Goal: Task Accomplishment & Management: Use online tool/utility

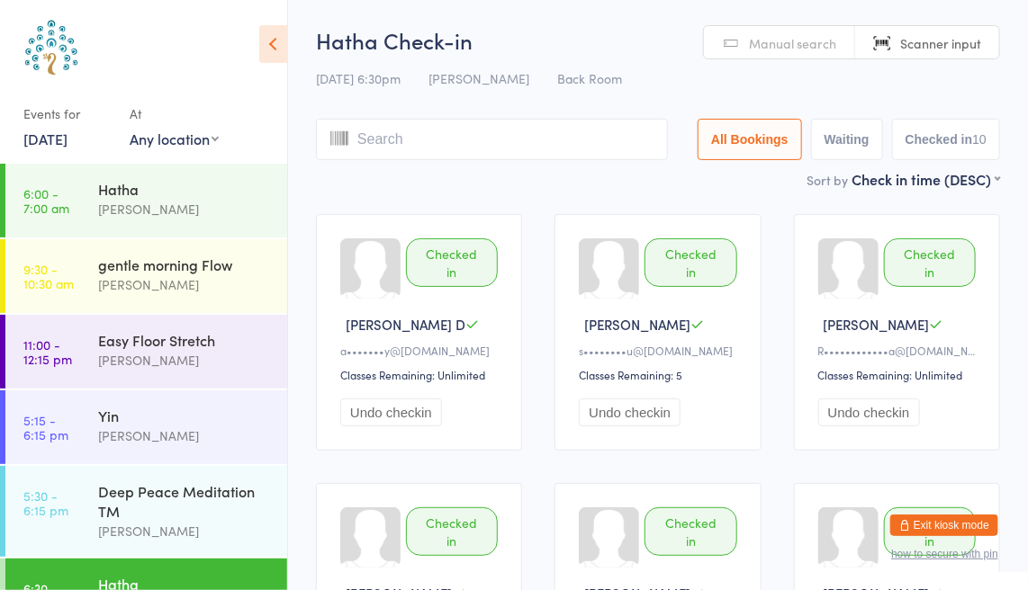
click at [68, 141] on link "[DATE]" at bounding box center [45, 139] width 44 height 20
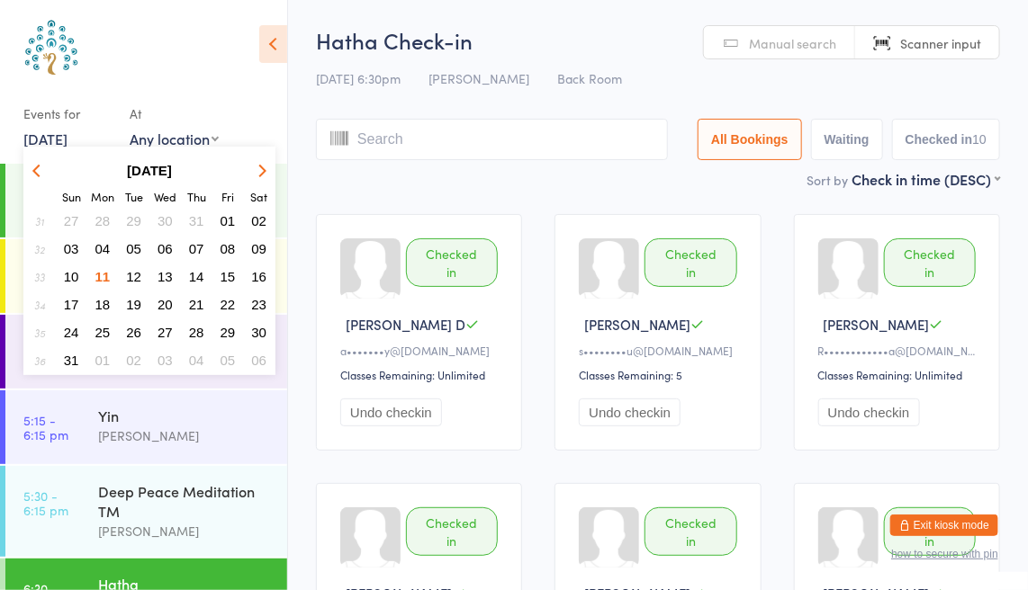
click at [135, 277] on span "12" at bounding box center [133, 276] width 15 height 15
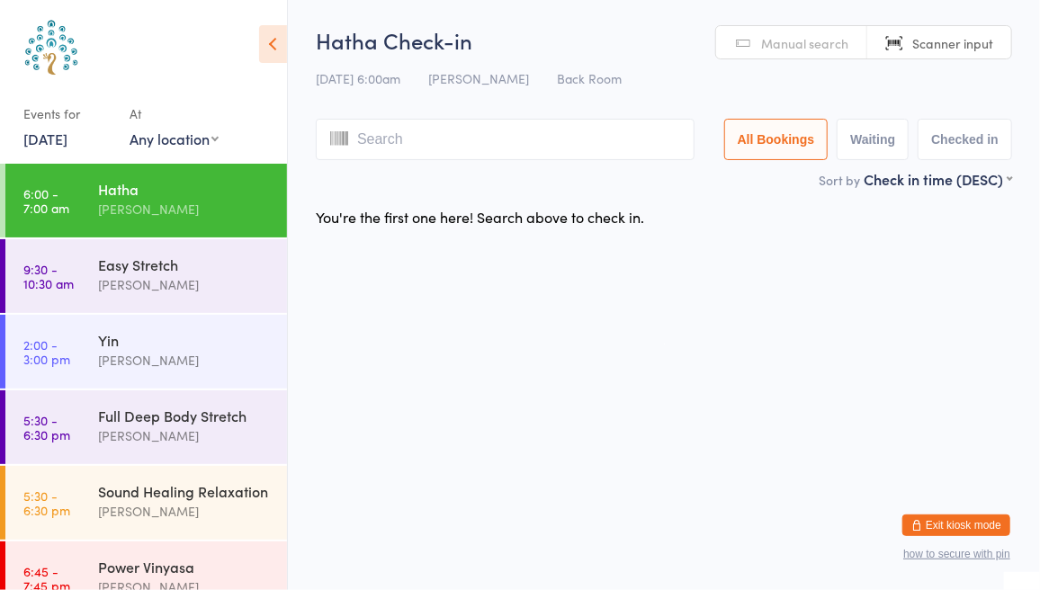
click at [827, 60] on div "Hatha Check-in [DATE] 6:00am [PERSON_NAME] Back Room Manual search Scanner inpu…" at bounding box center [664, 97] width 697 height 144
click at [825, 50] on span "Manual search" at bounding box center [804, 43] width 87 height 18
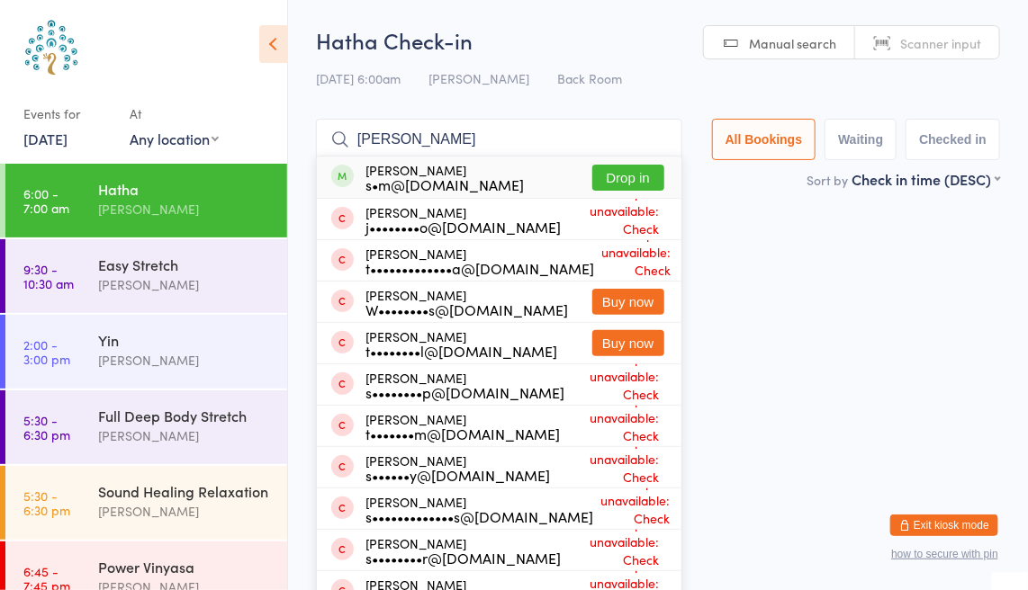
type input "[PERSON_NAME]"
click at [645, 181] on button "Drop in" at bounding box center [628, 178] width 72 height 26
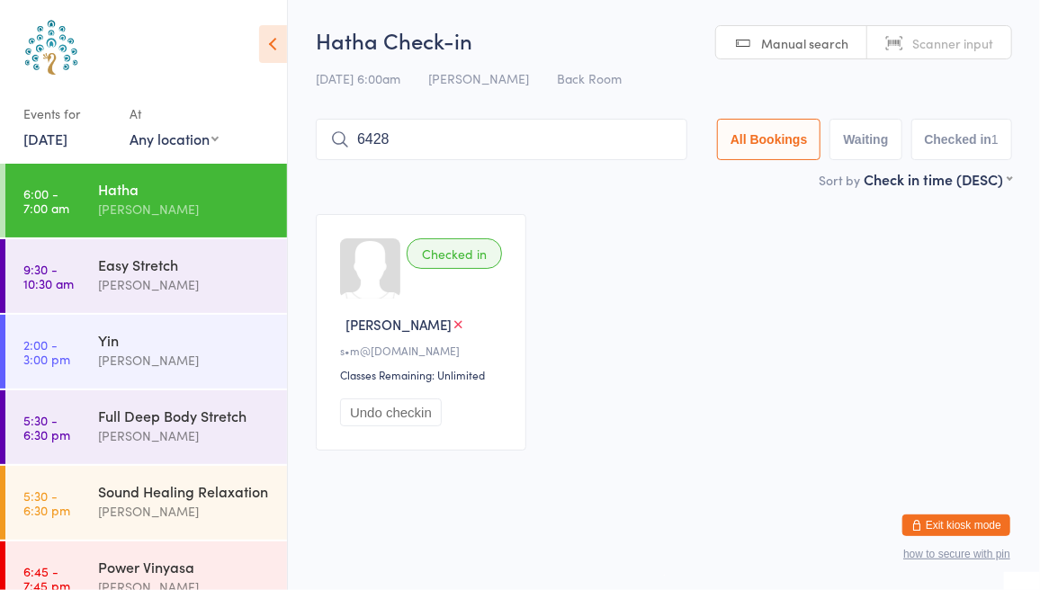
type input "6428"
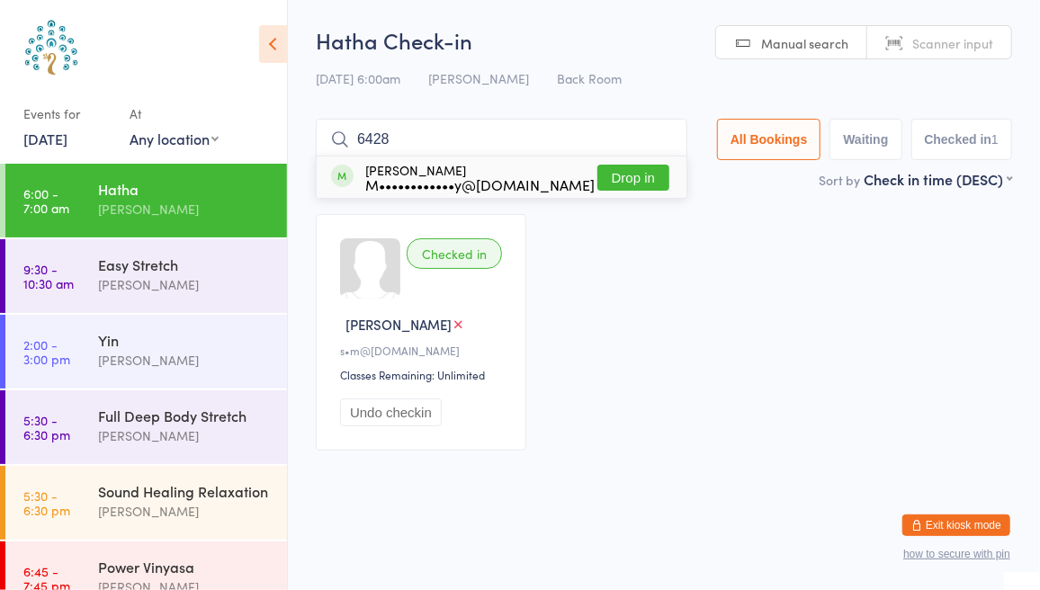
click at [645, 181] on button "Drop in" at bounding box center [634, 178] width 72 height 26
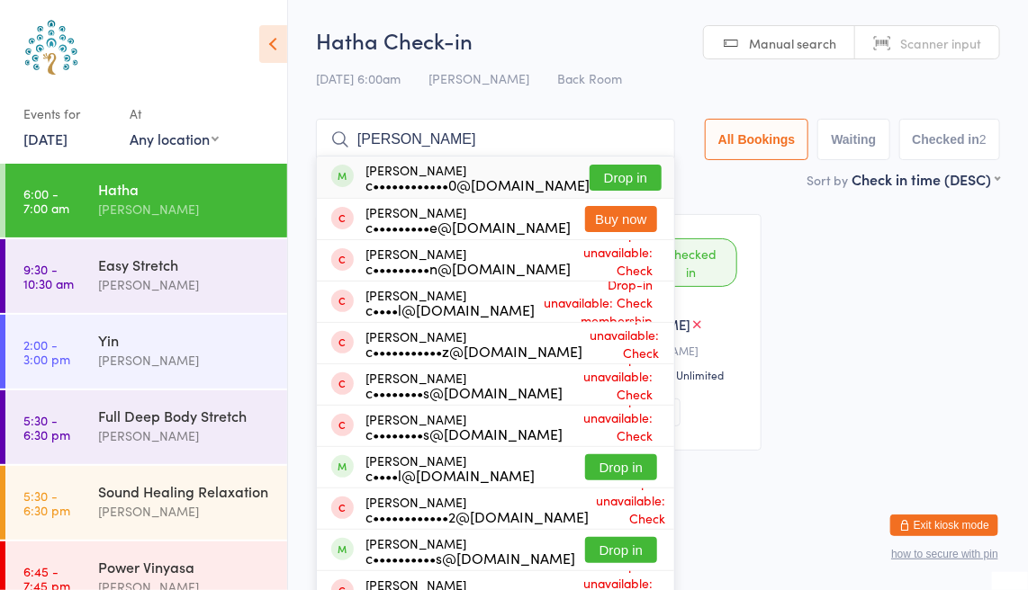
type input "[PERSON_NAME]"
click at [624, 188] on button "Drop in" at bounding box center [626, 178] width 72 height 26
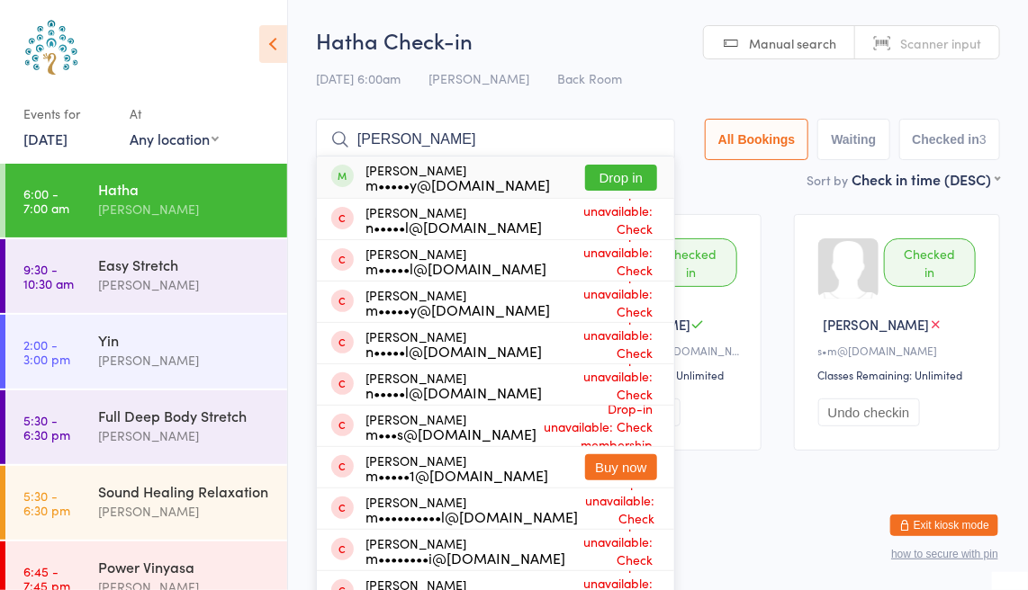
type input "[PERSON_NAME]"
click at [620, 170] on button "Drop in" at bounding box center [621, 178] width 72 height 26
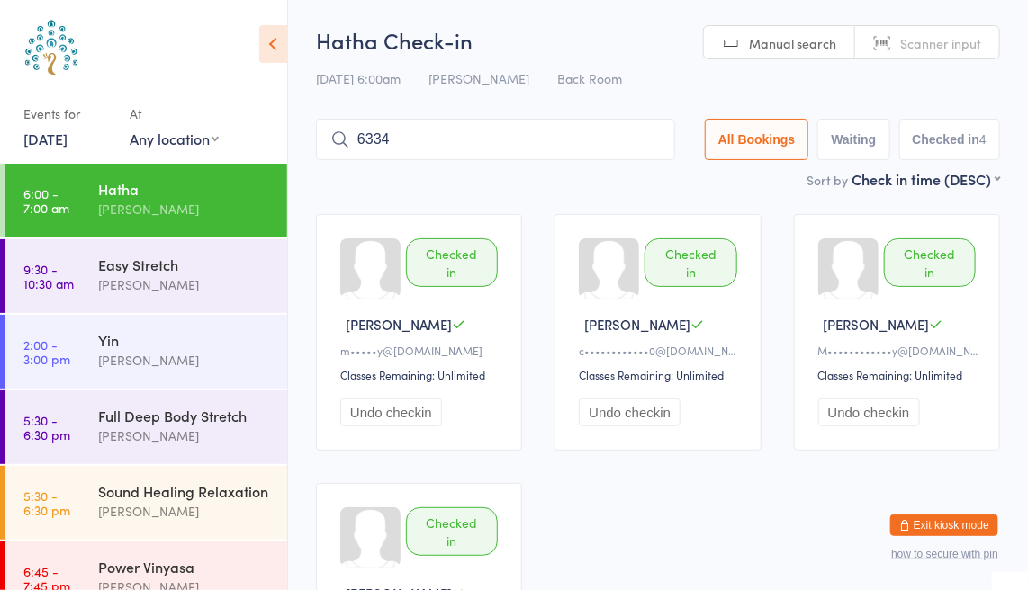
type input "6334"
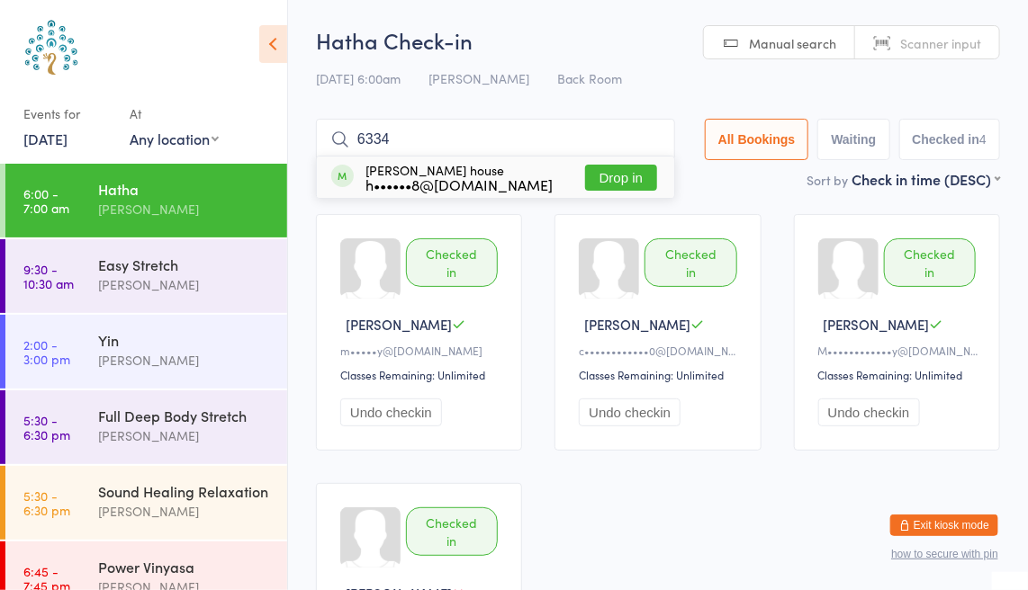
click at [620, 175] on button "Drop in" at bounding box center [621, 178] width 72 height 26
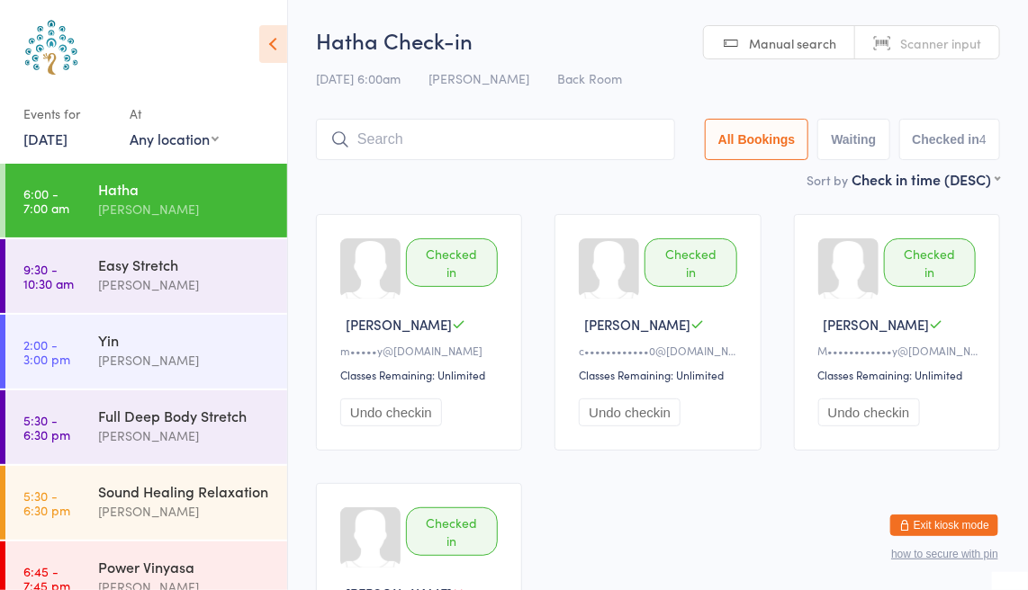
click at [953, 51] on body "You have now entered Kiosk Mode. Members will be able to check themselves in us…" at bounding box center [514, 380] width 1028 height 711
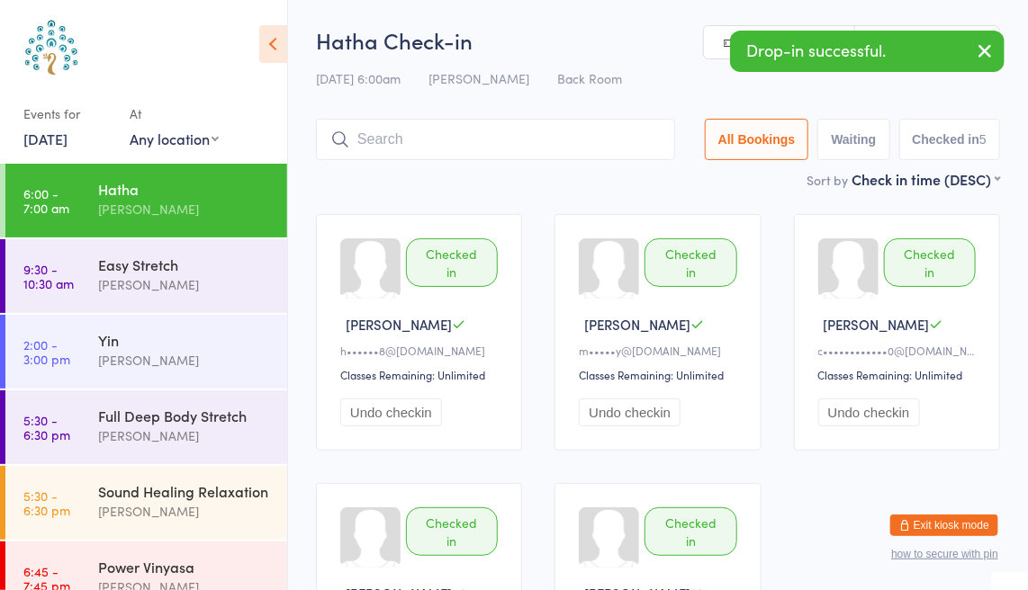
click at [707, 72] on div "[DATE] 6:00am [PERSON_NAME] Back Room" at bounding box center [658, 79] width 684 height 30
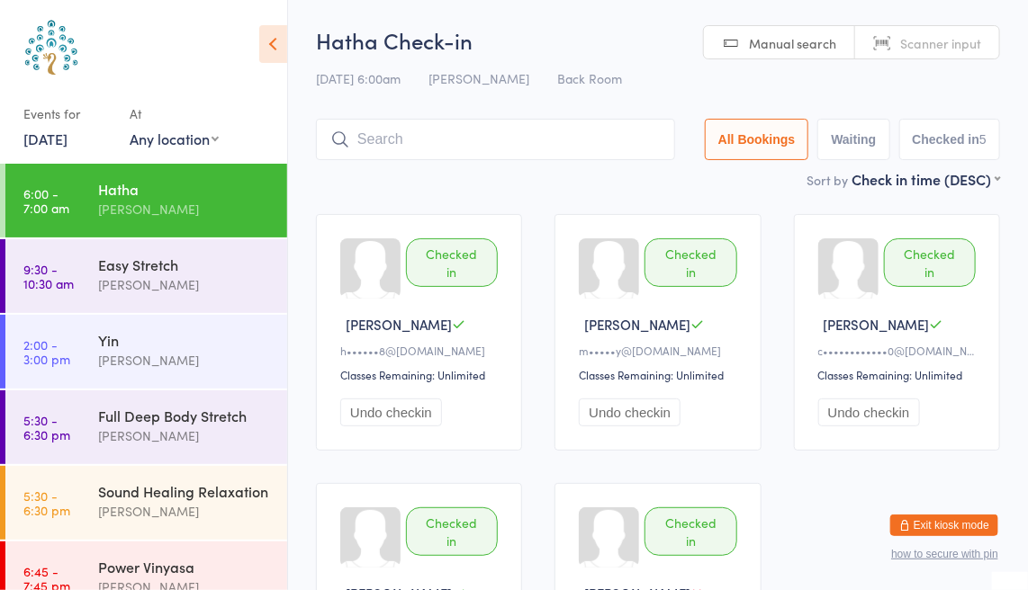
click at [374, 142] on input "search" at bounding box center [495, 139] width 359 height 41
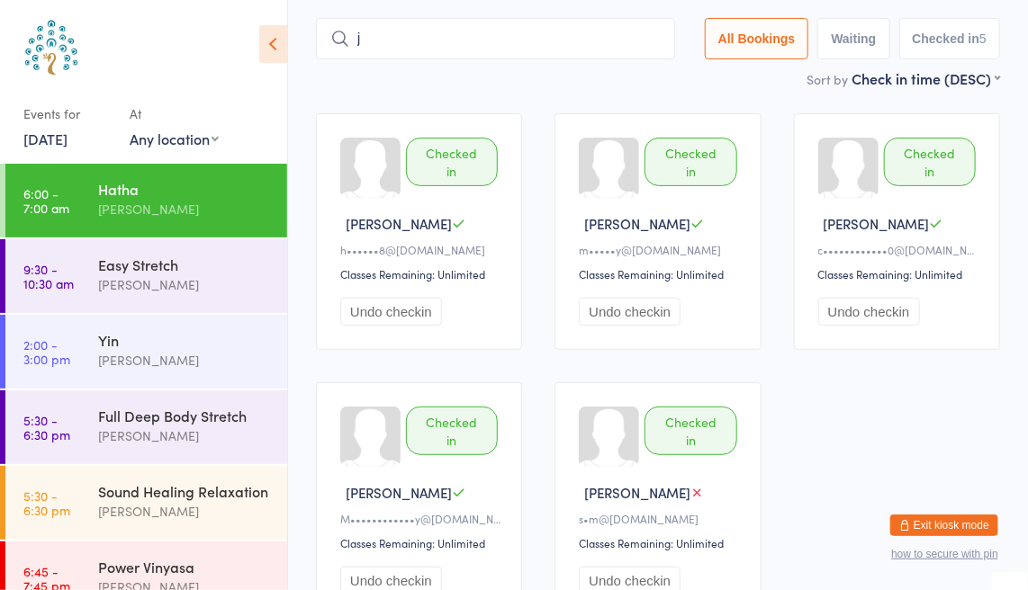
scroll to position [114, 0]
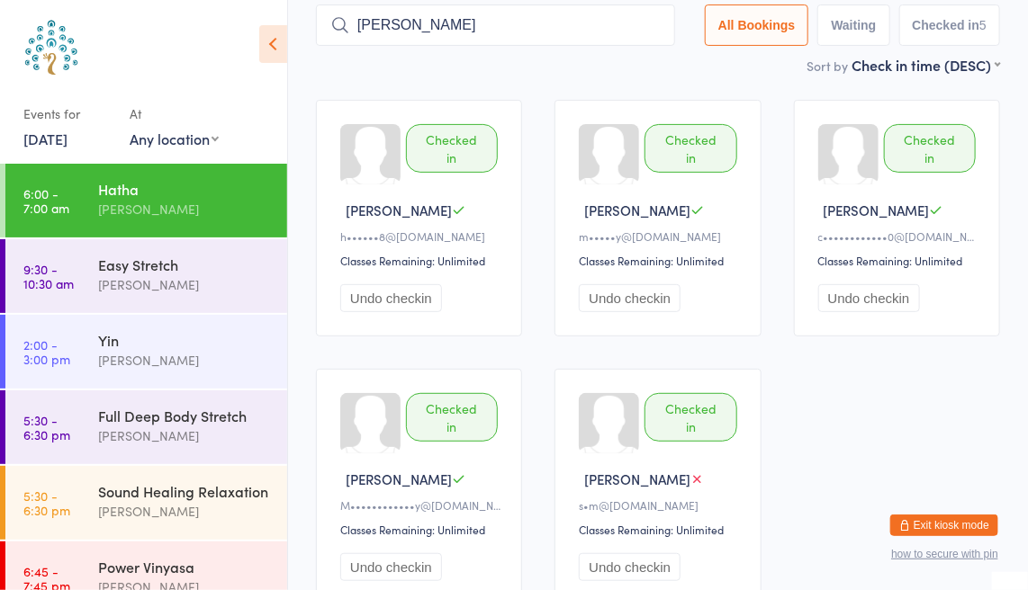
type input "[PERSON_NAME]"
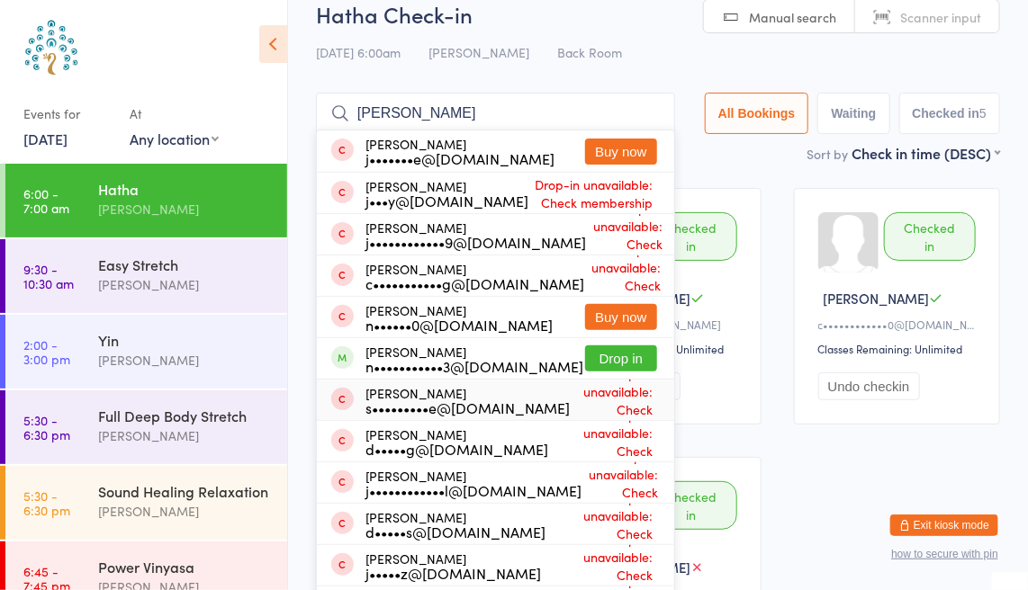
scroll to position [0, 0]
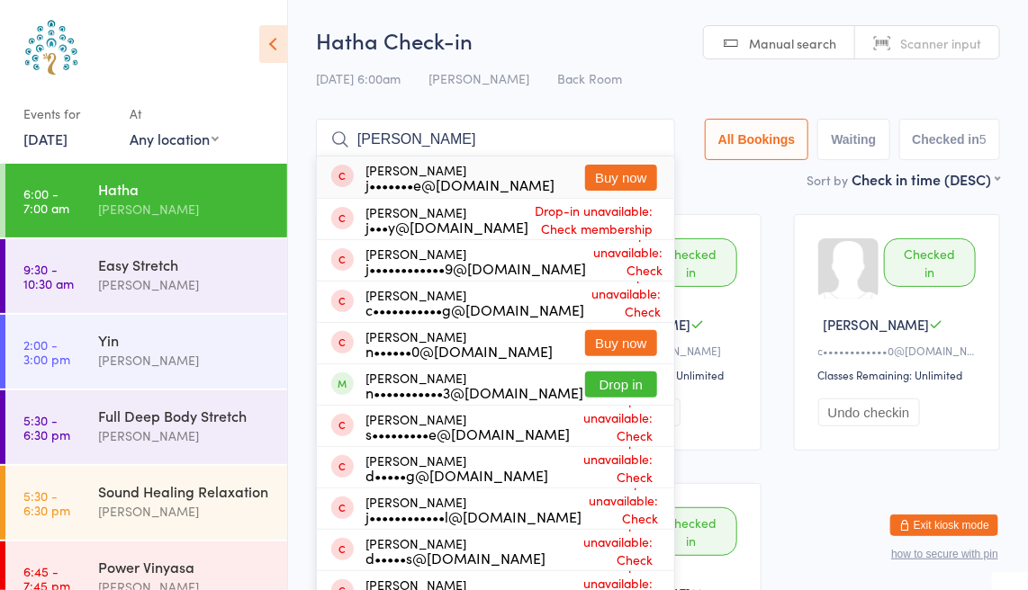
click at [647, 140] on input "[PERSON_NAME]" at bounding box center [495, 139] width 359 height 41
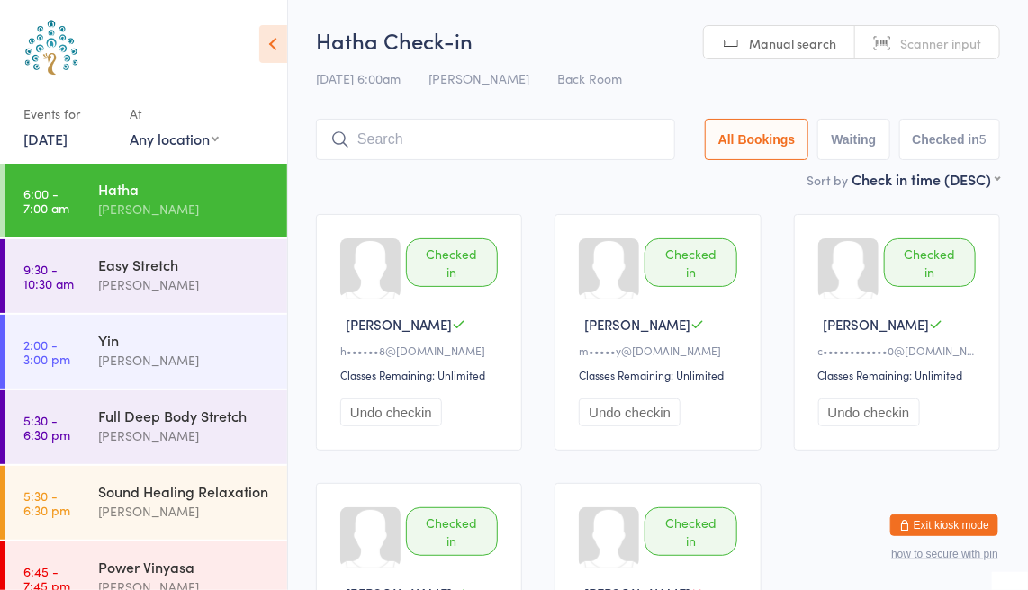
click at [920, 39] on span "Scanner input" at bounding box center [940, 43] width 81 height 18
type input "8336"
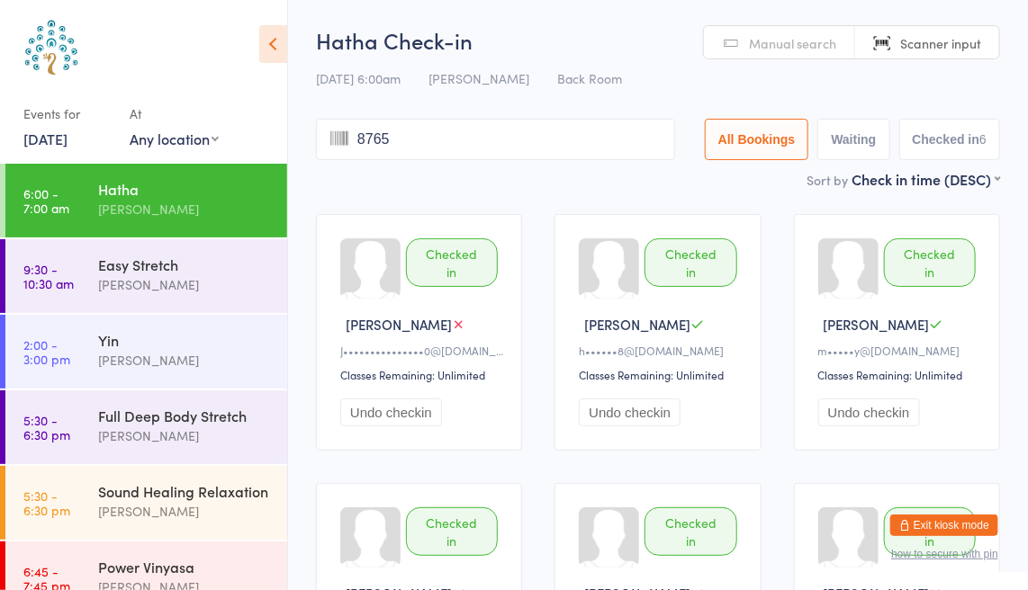
type input "8765"
type input "2139"
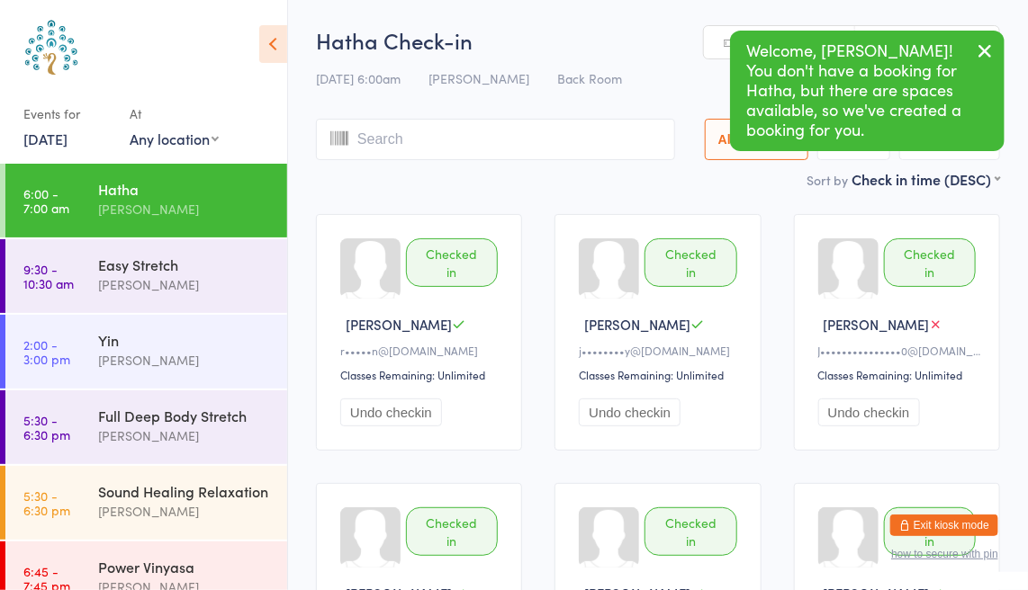
click at [984, 50] on icon "button" at bounding box center [985, 51] width 22 height 23
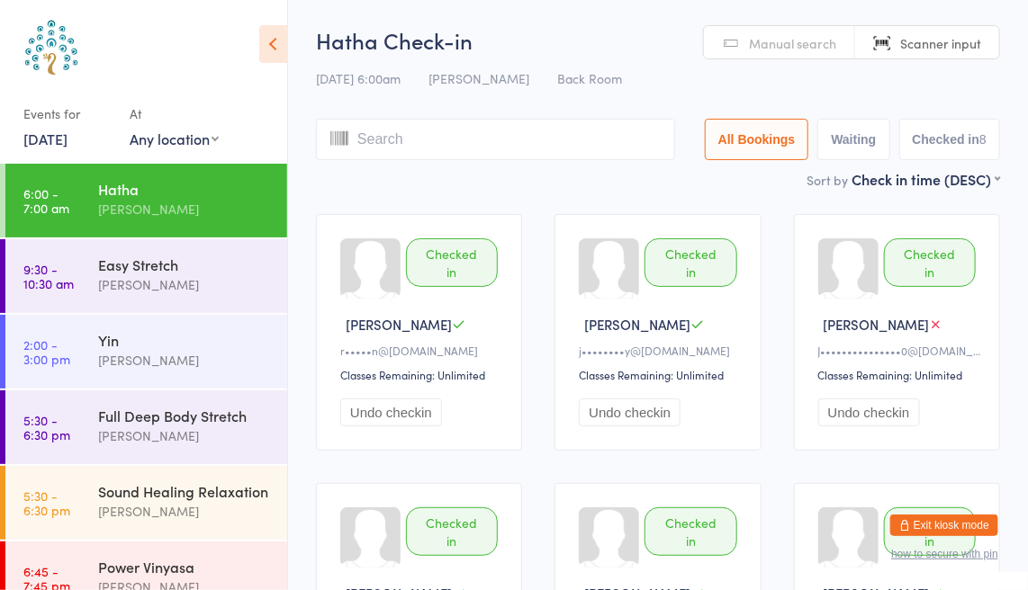
scroll to position [32, 0]
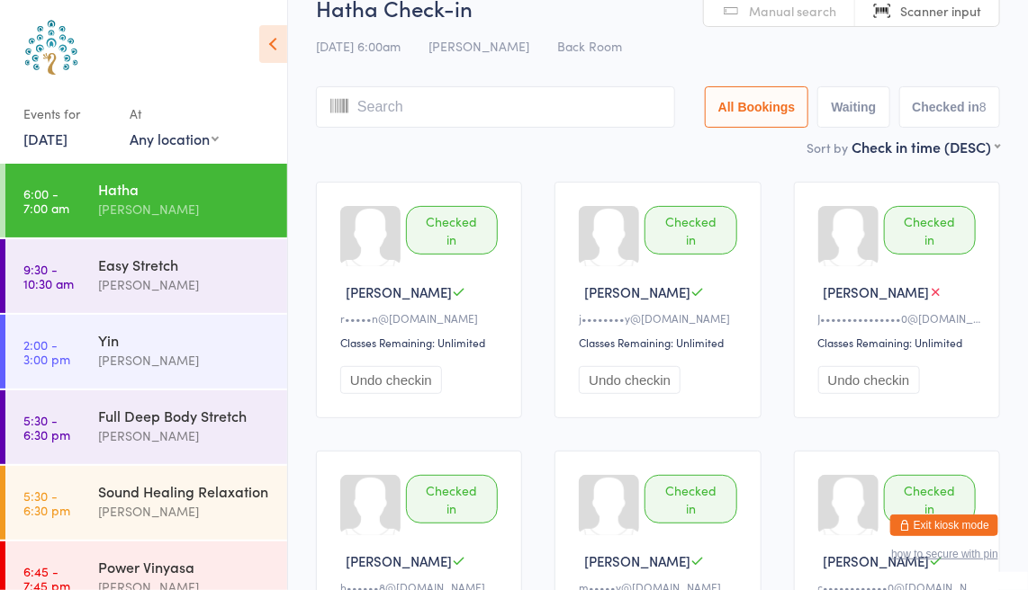
click at [917, 11] on span "Scanner input" at bounding box center [940, 11] width 81 height 18
type input "5384"
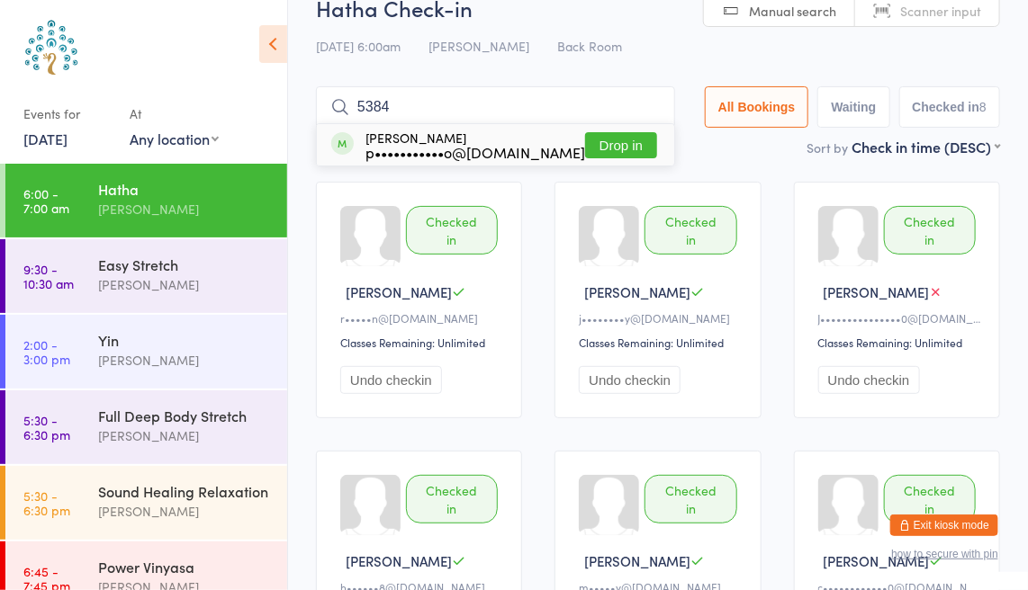
click at [610, 137] on button "Drop in" at bounding box center [621, 145] width 72 height 26
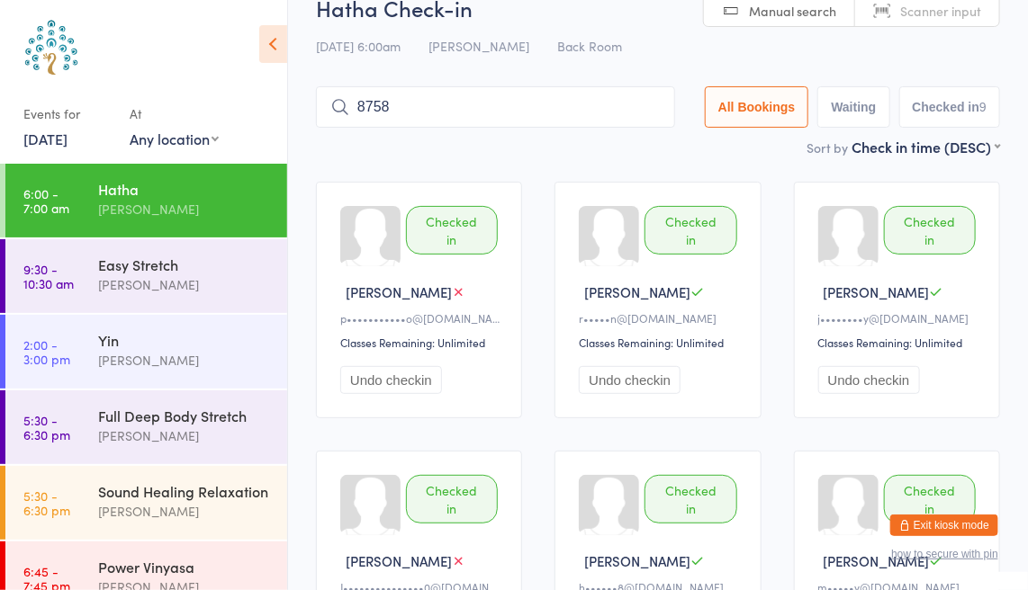
type input "8758"
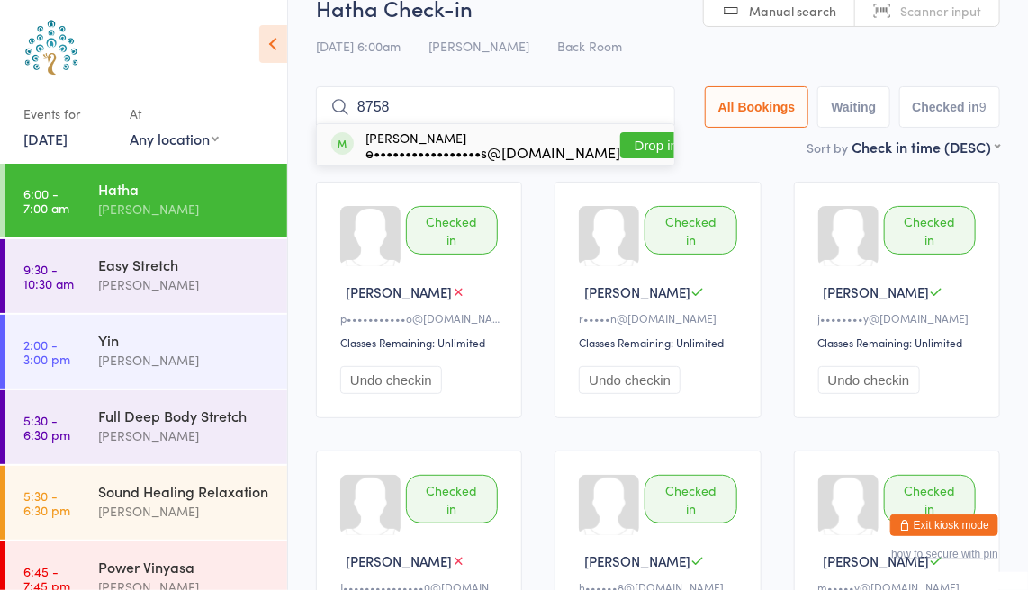
click at [620, 137] on button "Drop in" at bounding box center [656, 145] width 72 height 26
